Goal: Task Accomplishment & Management: Use online tool/utility

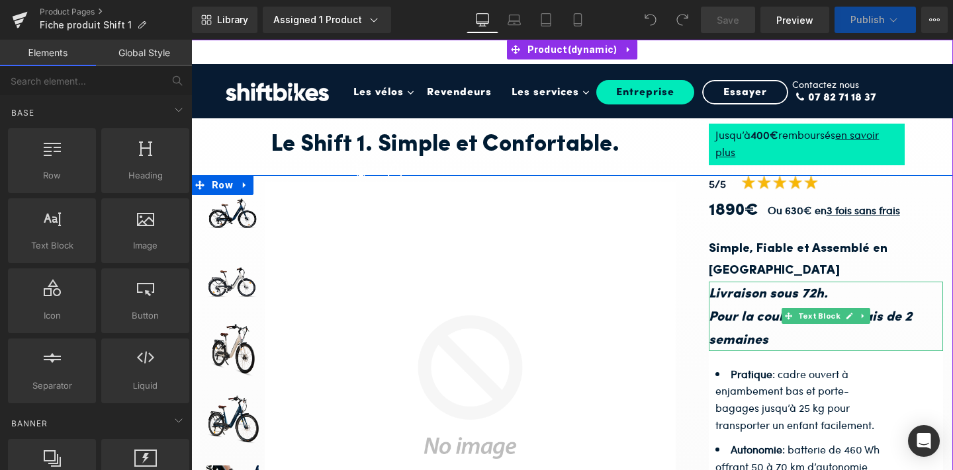
click at [771, 309] on p "Livraison sous 72h. Pour la couleur Bleus délais de 2 semaines" at bounding box center [826, 316] width 234 height 69
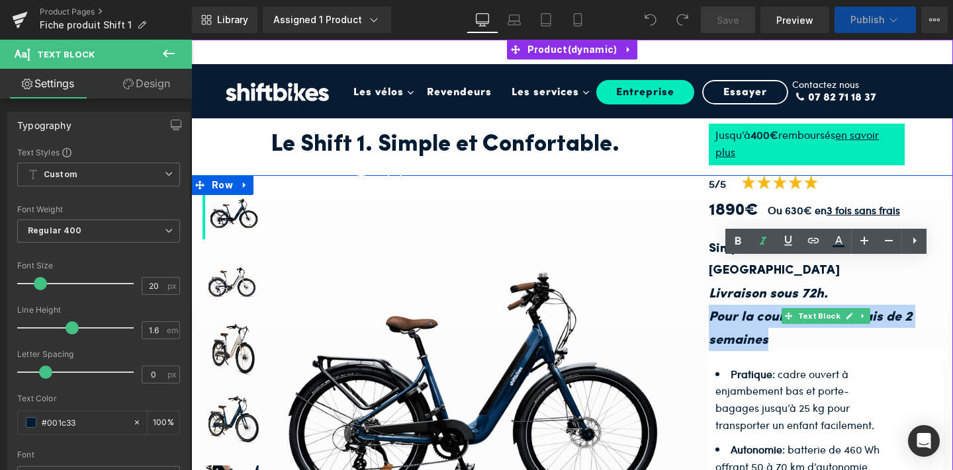
drag, startPoint x: 779, startPoint y: 318, endPoint x: 709, endPoint y: 295, distance: 73.2
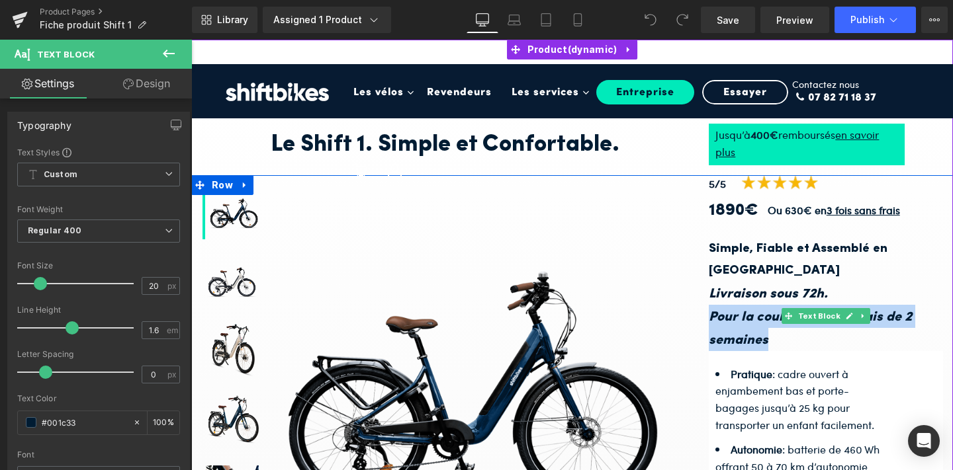
click at [793, 308] on p "Livraison sous 72h. Pour la couleur Bleus délais de 2 semaines" at bounding box center [826, 316] width 234 height 69
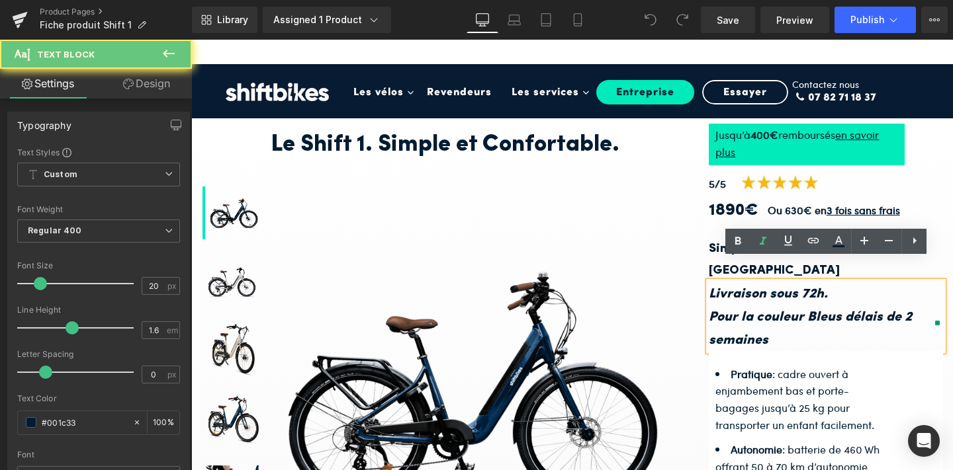
click at [776, 310] on p "Livraison sous 72h. Pour la couleur Bleus délais de 2 semaines" at bounding box center [826, 316] width 234 height 69
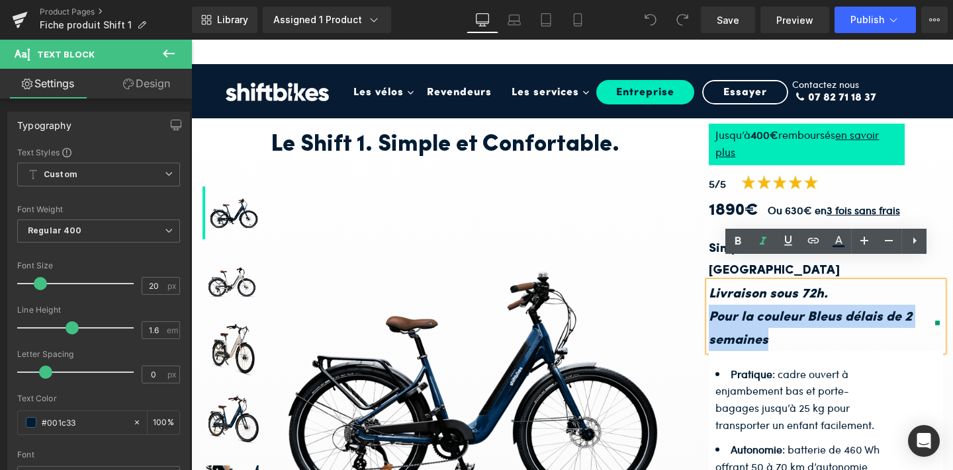
drag, startPoint x: 769, startPoint y: 322, endPoint x: 711, endPoint y: 296, distance: 63.1
click at [711, 296] on p "Livraison sous 72h. Pour la couleur Bleus délais de 2 semaines" at bounding box center [826, 316] width 234 height 69
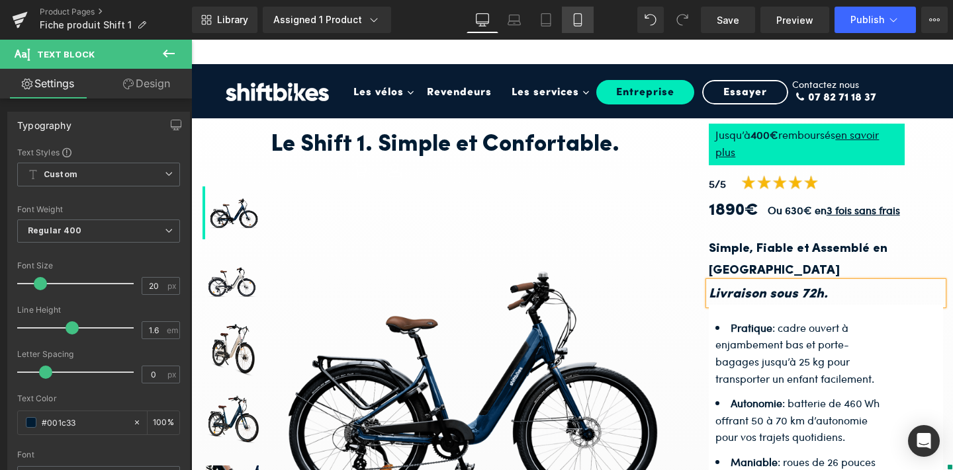
click at [574, 25] on icon at bounding box center [577, 19] width 13 height 13
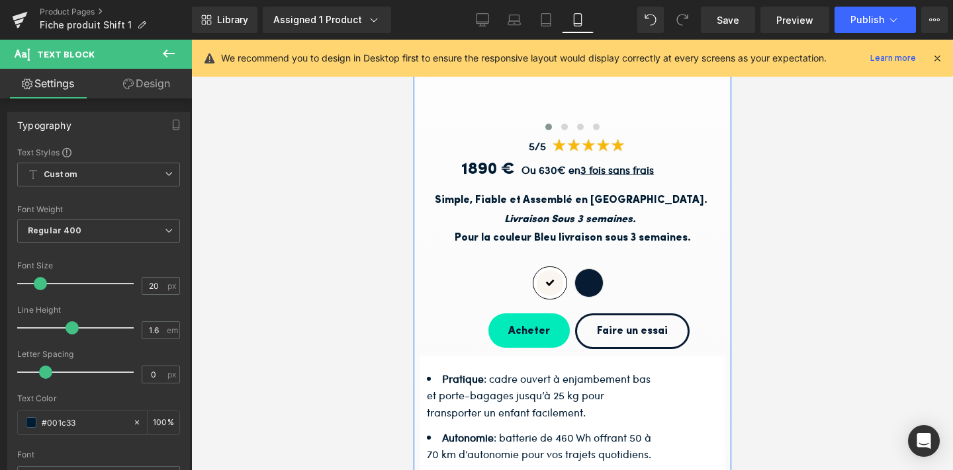
scroll to position [400, 0]
click at [549, 220] on link "Text Block" at bounding box center [557, 228] width 61 height 16
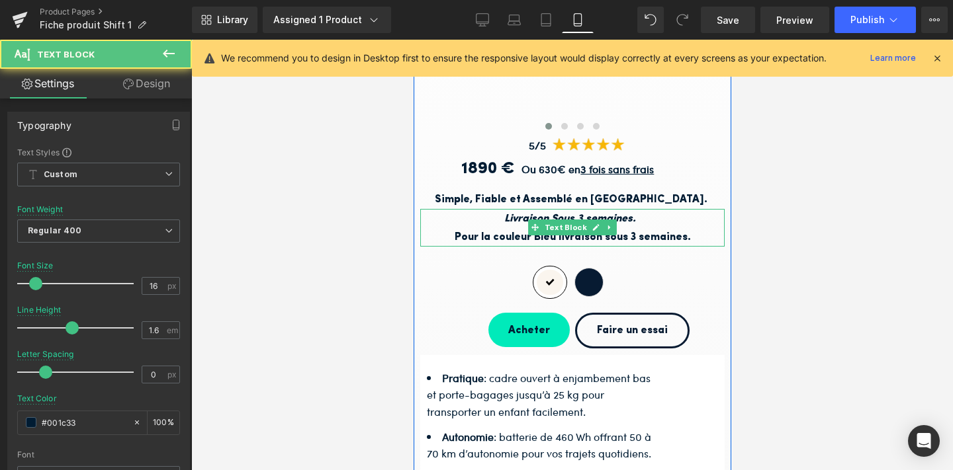
click at [667, 220] on p "Livraison Sous 3 semaines." at bounding box center [572, 218] width 304 height 19
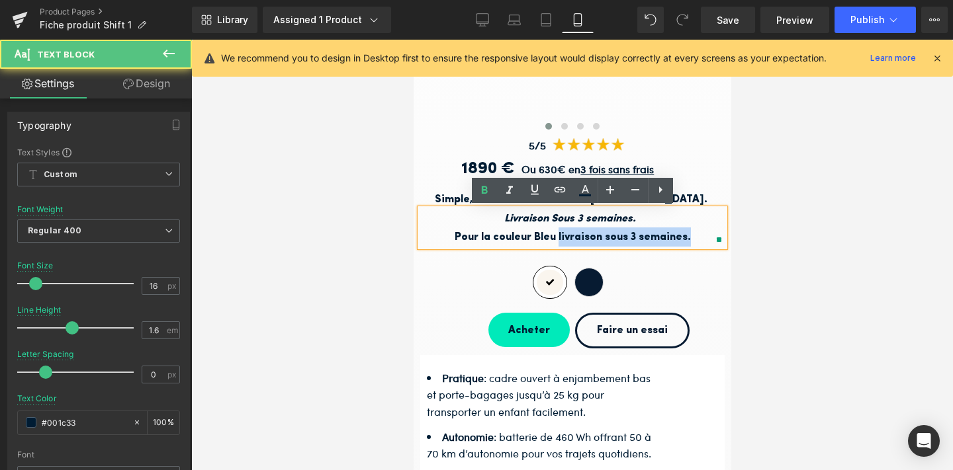
drag, startPoint x: 693, startPoint y: 239, endPoint x: 557, endPoint y: 238, distance: 136.3
click at [557, 238] on p "Pour la couleur Bleu livraison sous 3 semaines." at bounding box center [572, 237] width 304 height 19
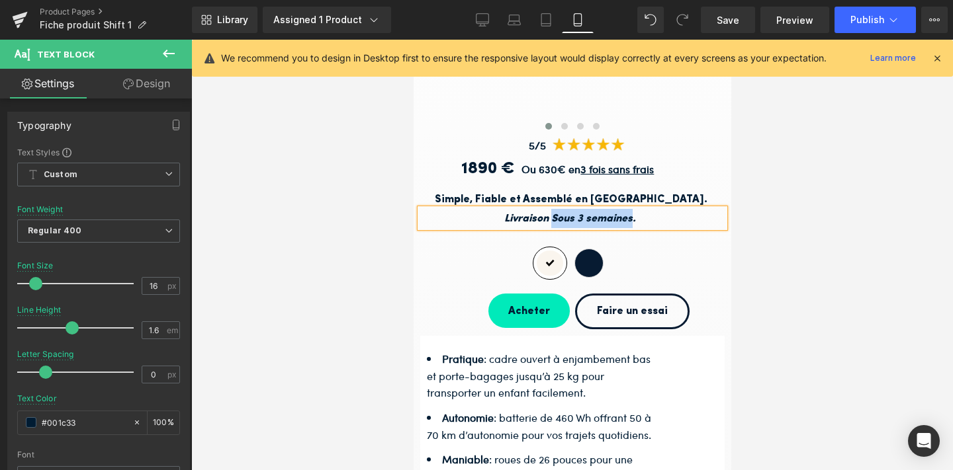
drag, startPoint x: 632, startPoint y: 216, endPoint x: 553, endPoint y: 213, distance: 79.5
click at [553, 214] on icon "Livraison Sous 3 semaines." at bounding box center [570, 219] width 132 height 11
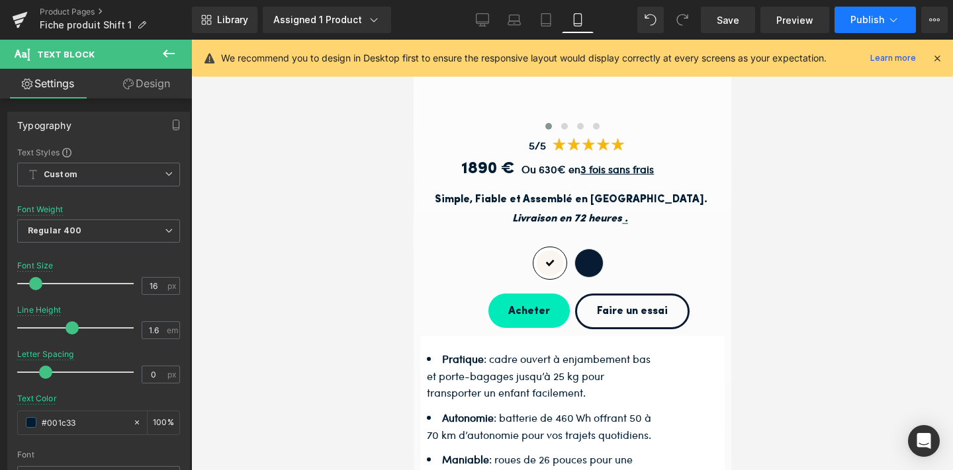
click at [862, 24] on span "Publish" at bounding box center [867, 20] width 34 height 11
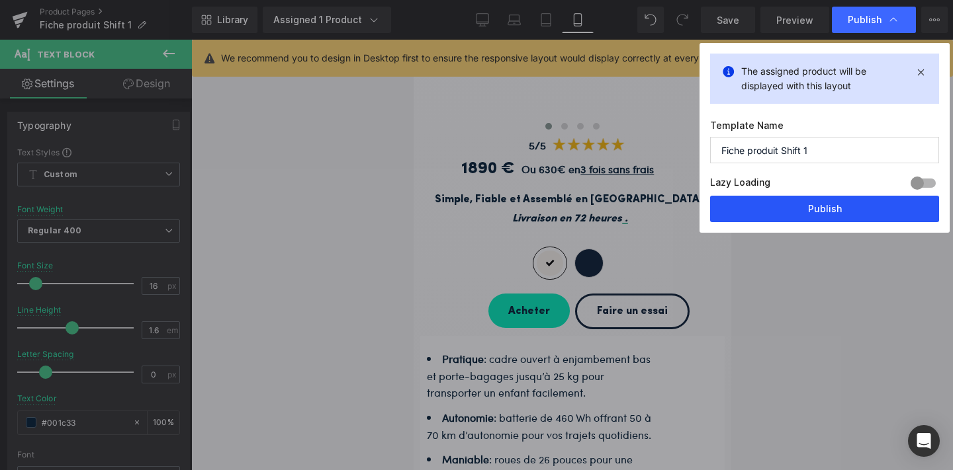
click at [802, 204] on button "Publish" at bounding box center [824, 209] width 229 height 26
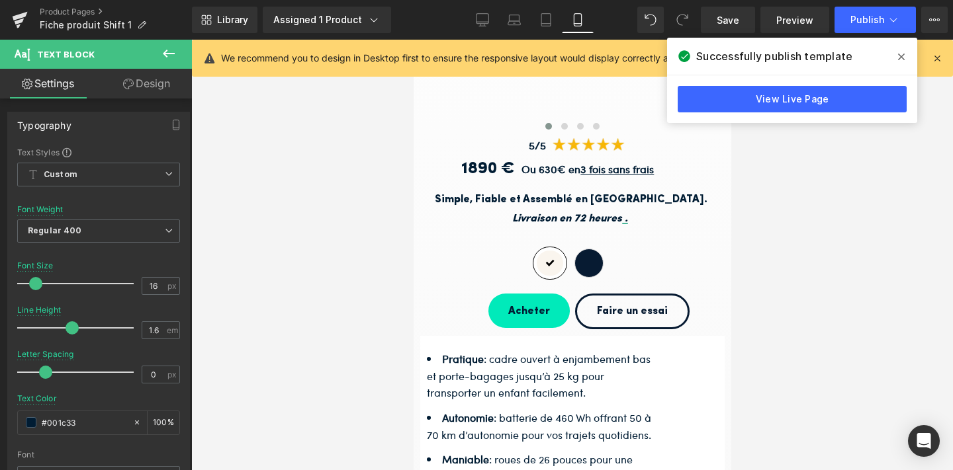
click at [898, 57] on icon at bounding box center [901, 57] width 7 height 11
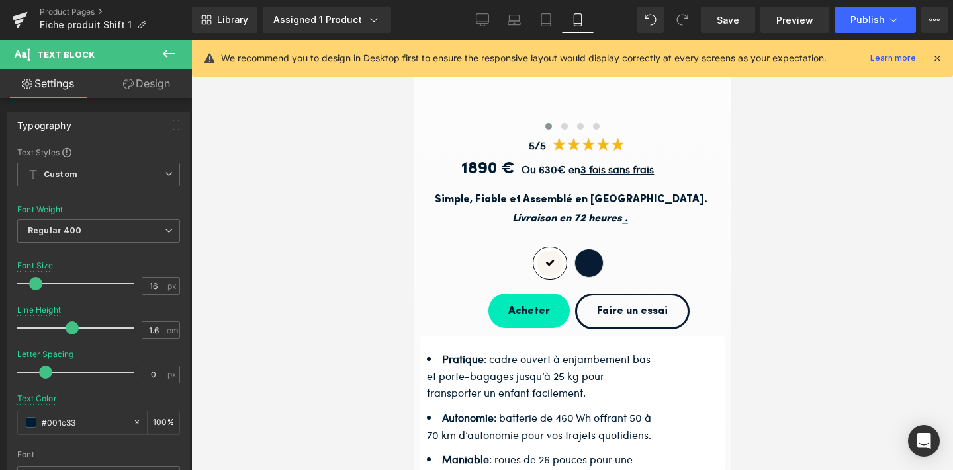
click at [938, 56] on icon at bounding box center [937, 58] width 12 height 12
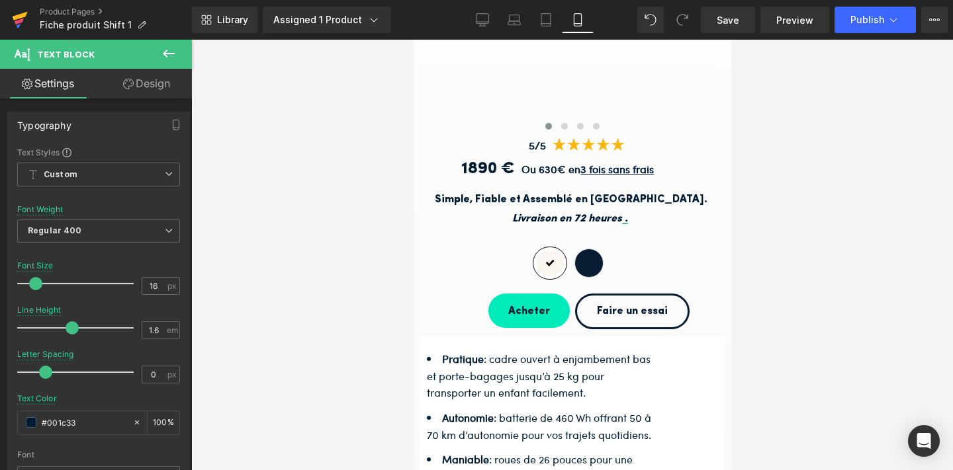
click at [9, 17] on link at bounding box center [20, 20] width 40 height 40
